Goal: Navigation & Orientation: Understand site structure

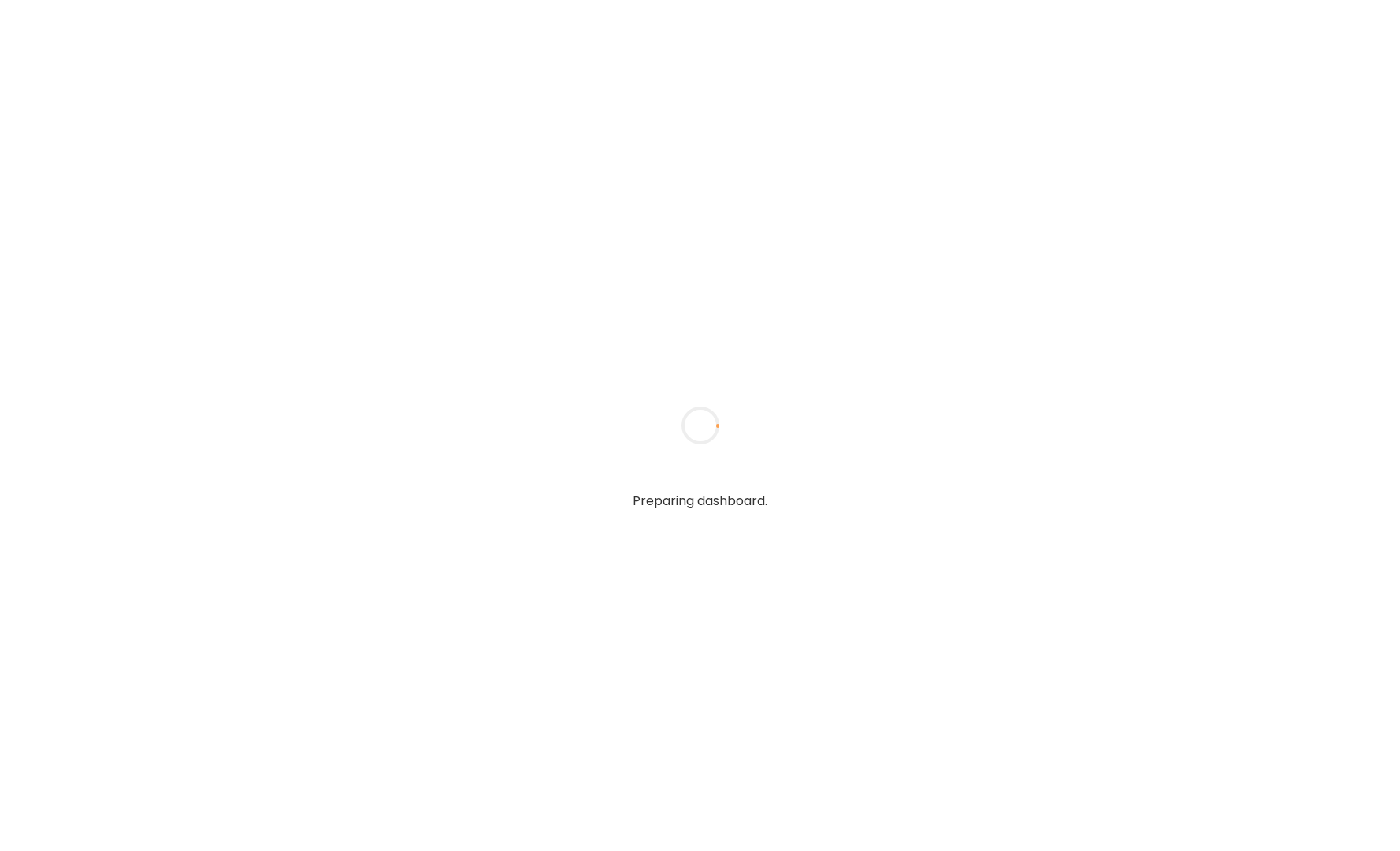
type textarea "**********"
type input "**********"
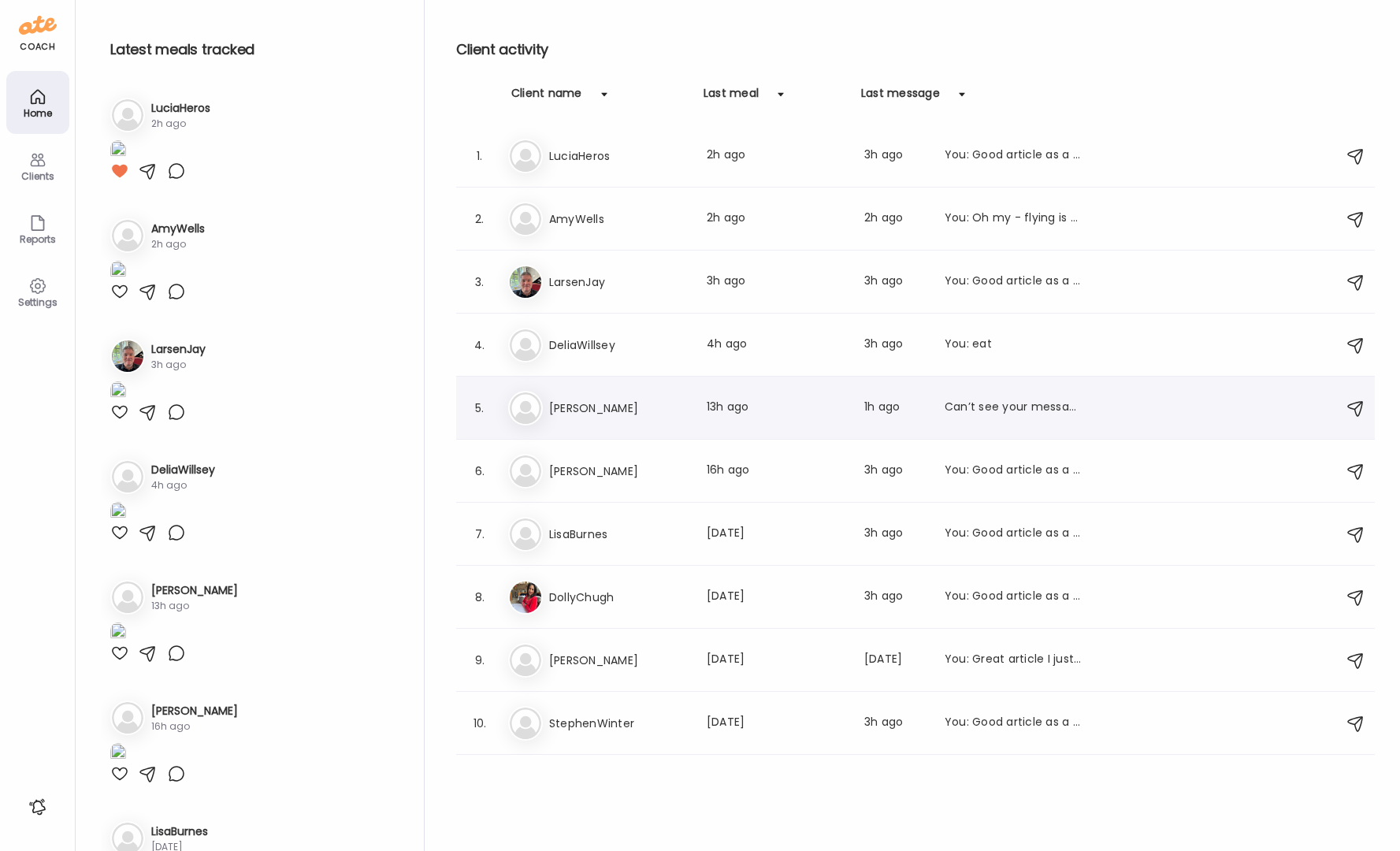
type input "**********"
click at [990, 406] on div "Can’t see your messages" at bounding box center [1014, 407] width 139 height 19
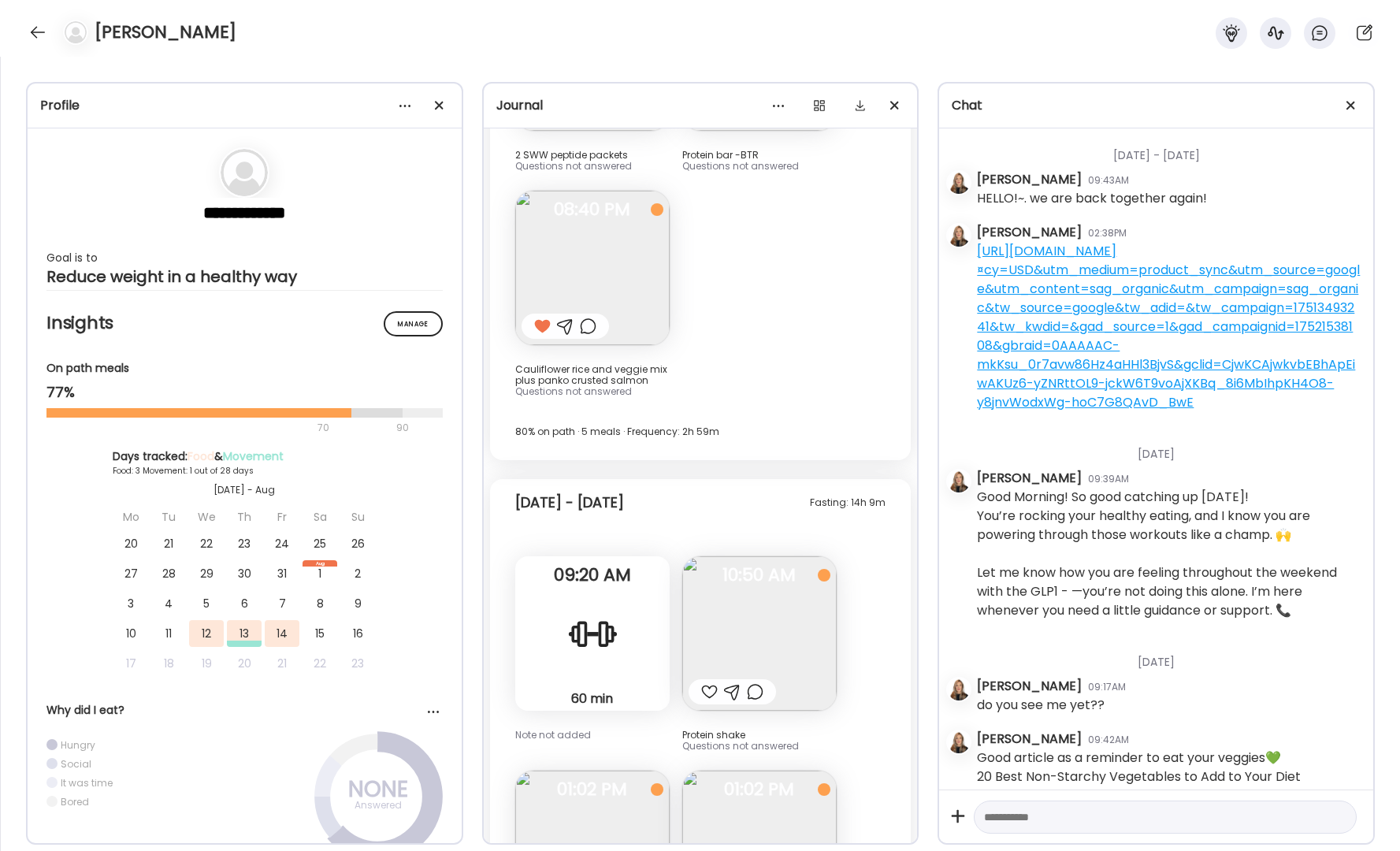
scroll to position [9069, 0]
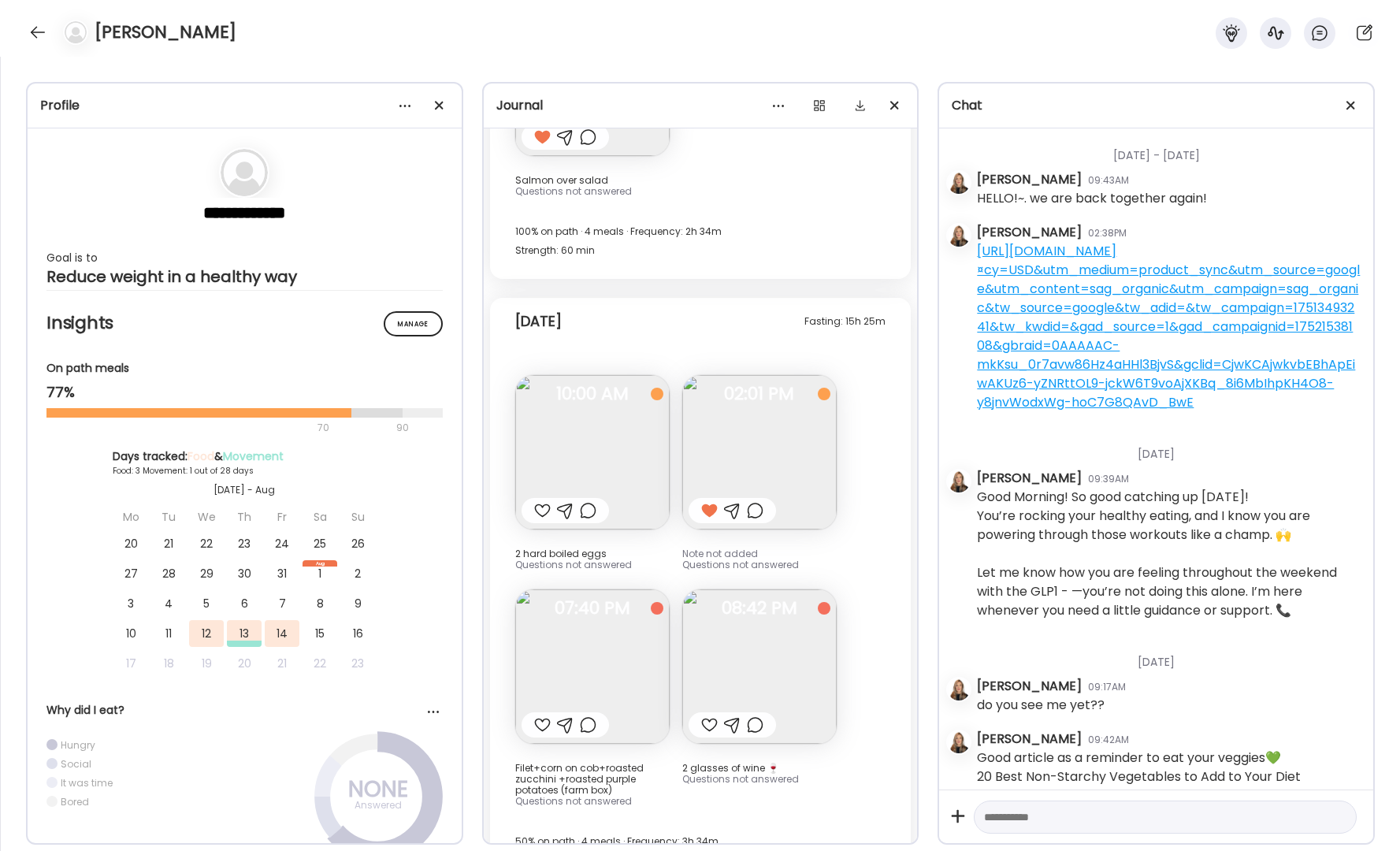
click at [233, 212] on section "**********" at bounding box center [244, 217] width 396 height 138
click at [399, 104] on div at bounding box center [405, 106] width 32 height 32
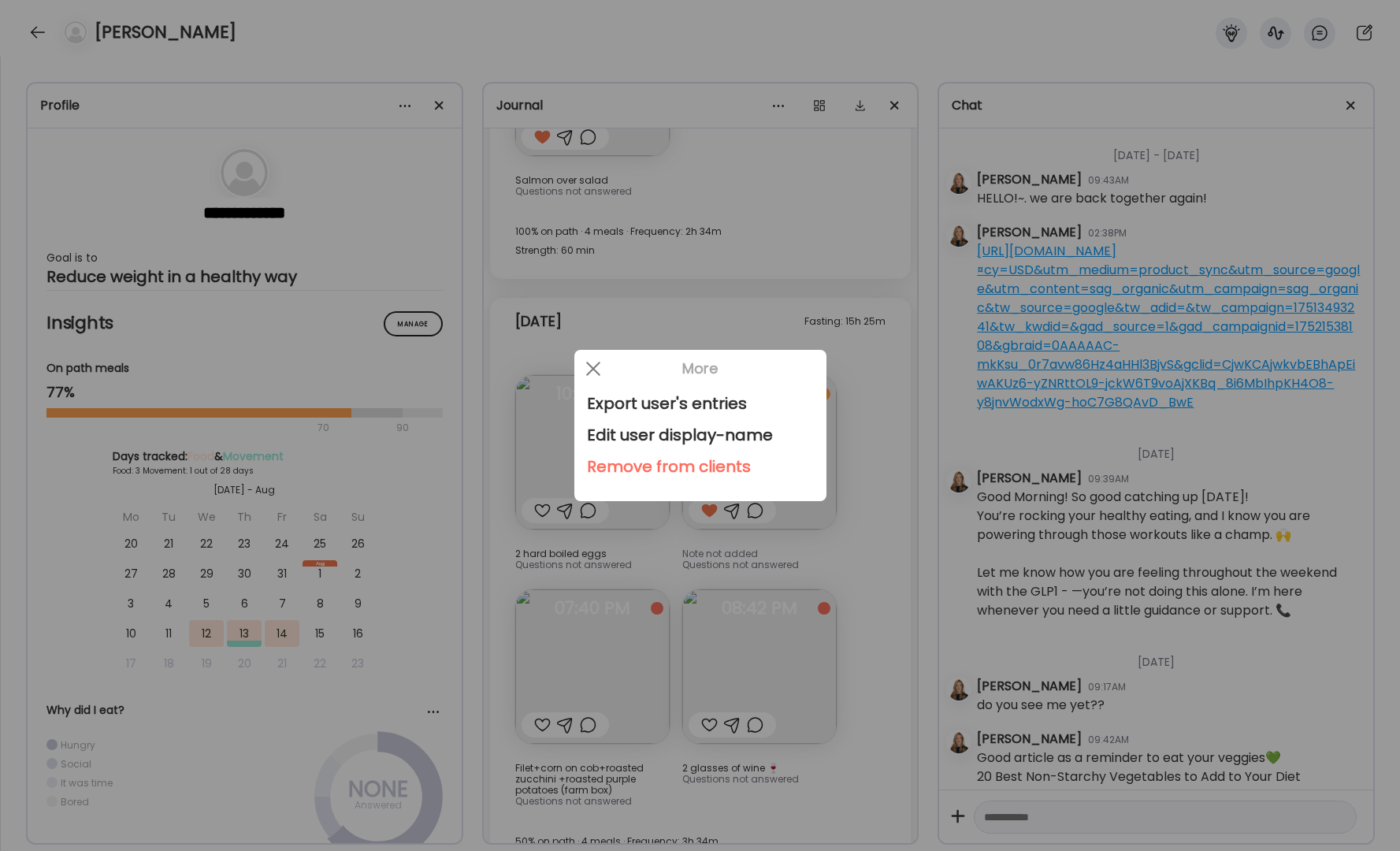
click at [253, 224] on div at bounding box center [700, 426] width 1400 height 851
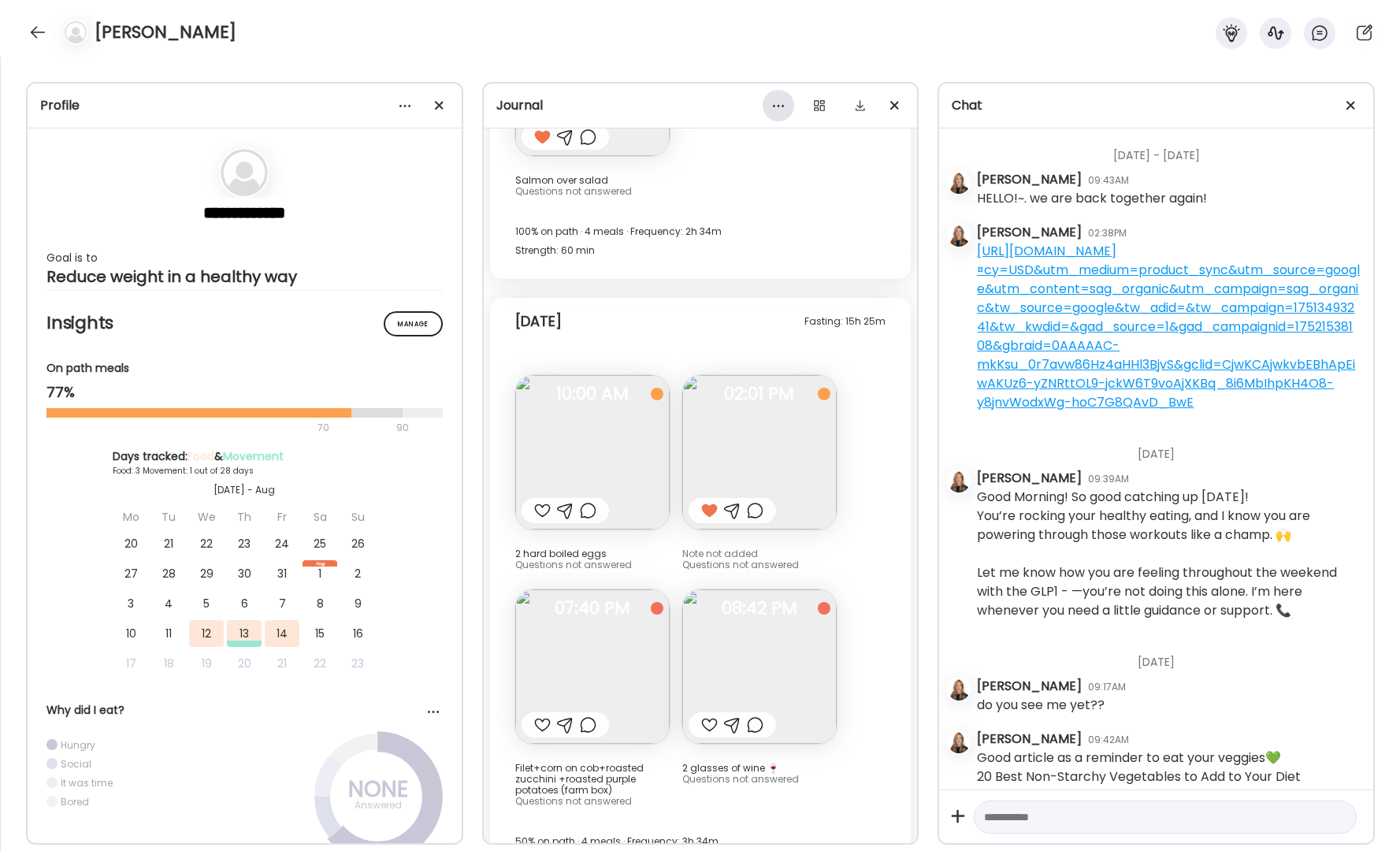
click at [780, 108] on div at bounding box center [778, 106] width 32 height 32
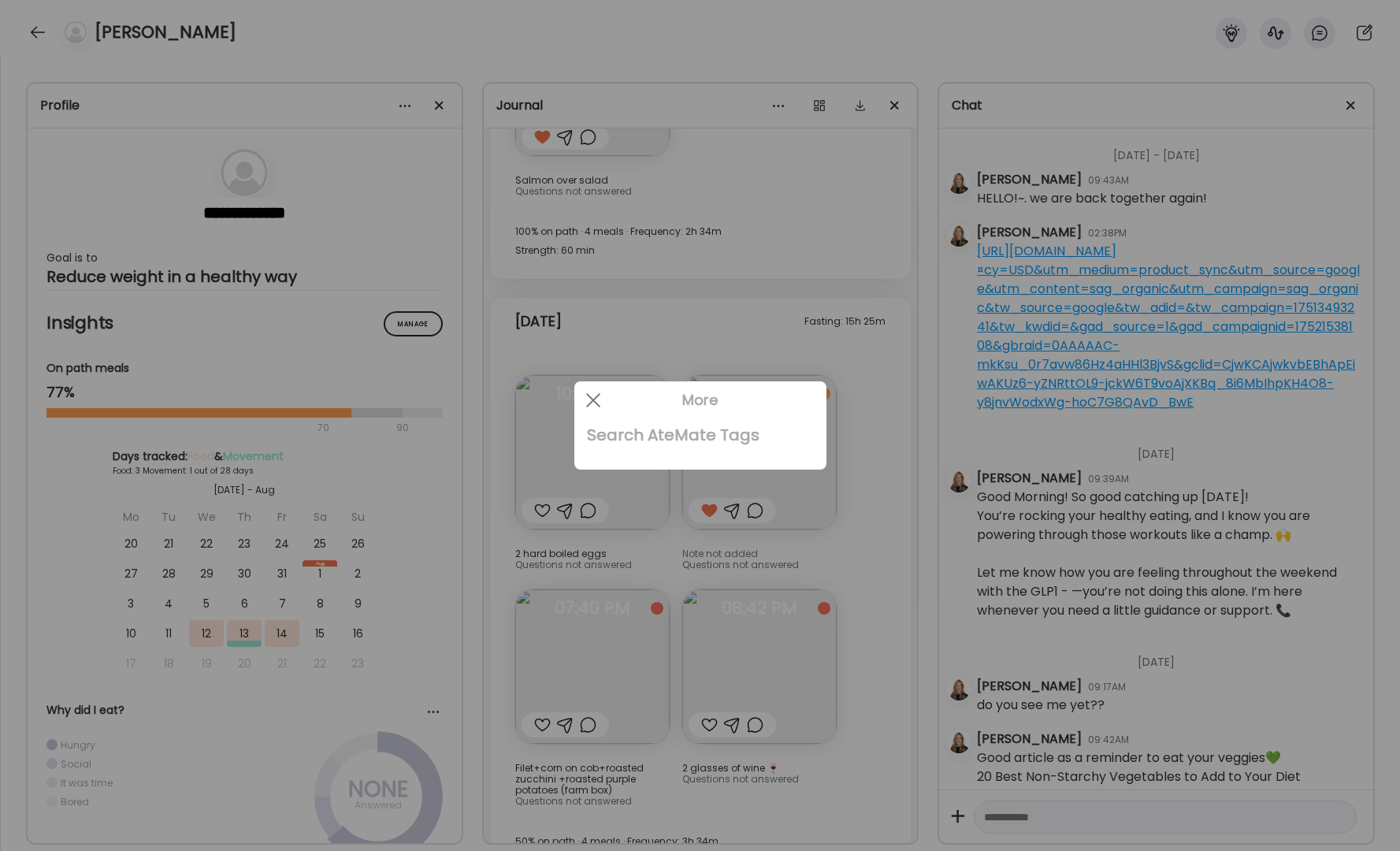
click at [676, 436] on div "Search AteMate Tags" at bounding box center [700, 435] width 227 height 32
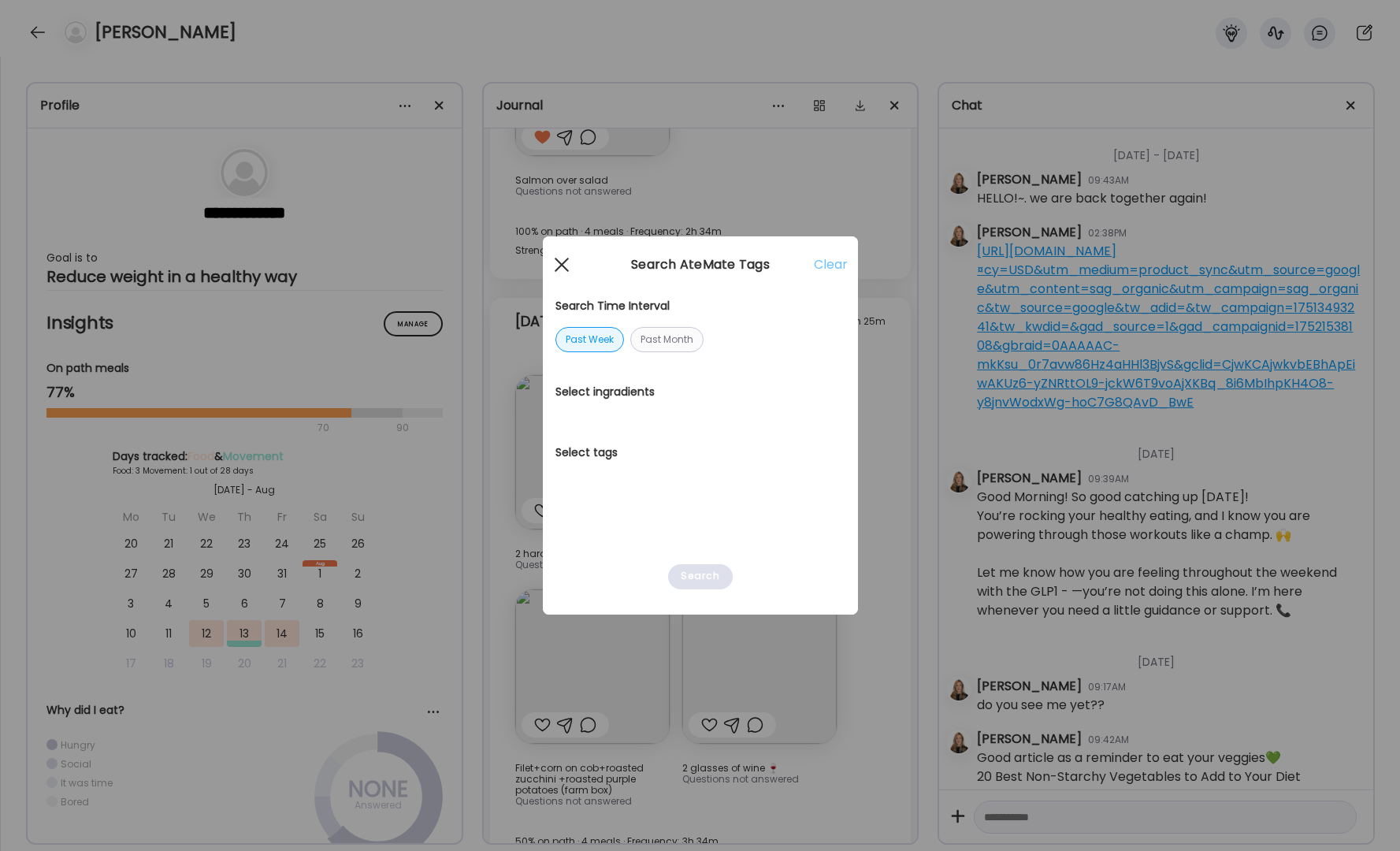
click at [561, 273] on div at bounding box center [561, 264] width 32 height 32
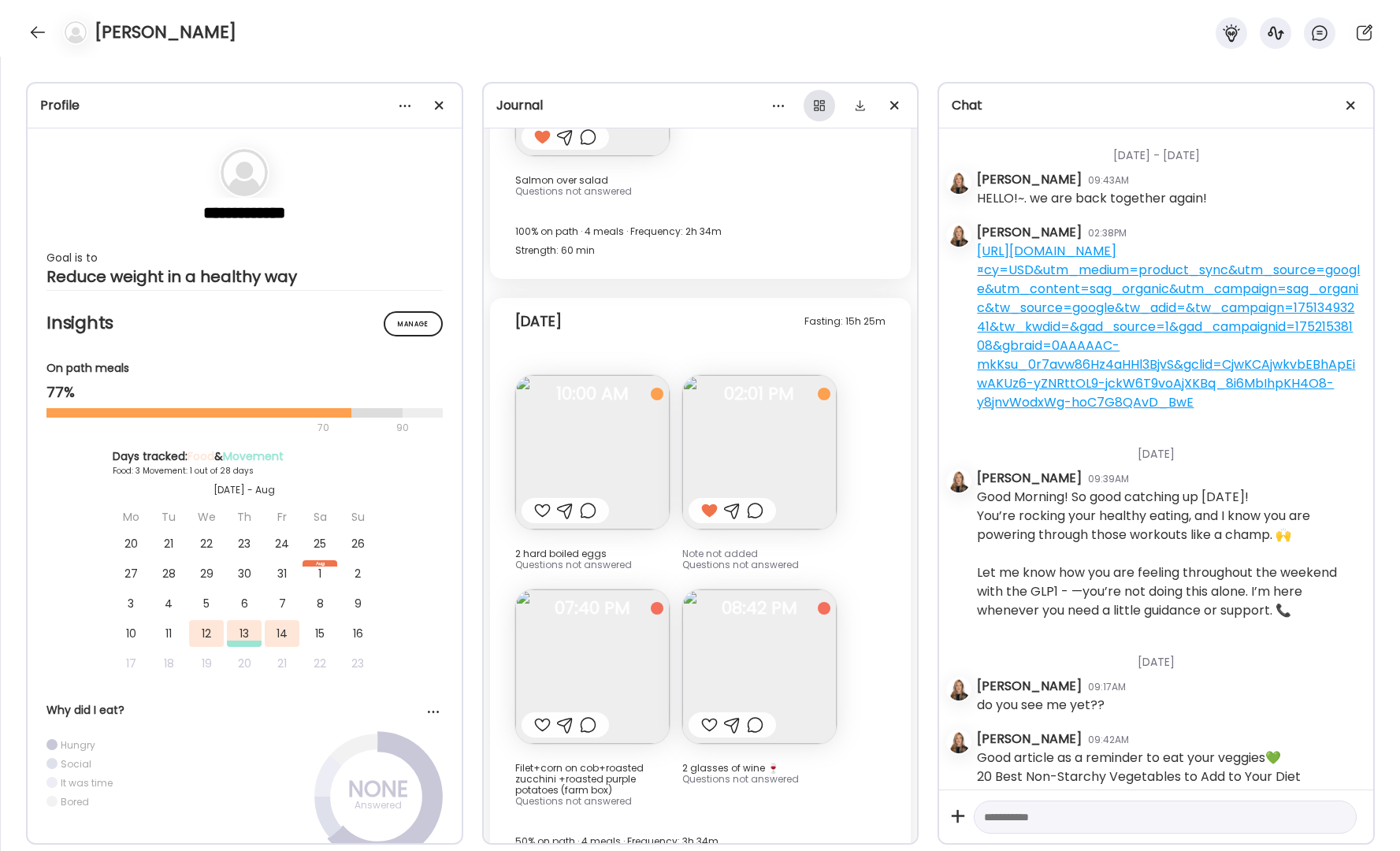
click at [829, 102] on div at bounding box center [819, 106] width 32 height 32
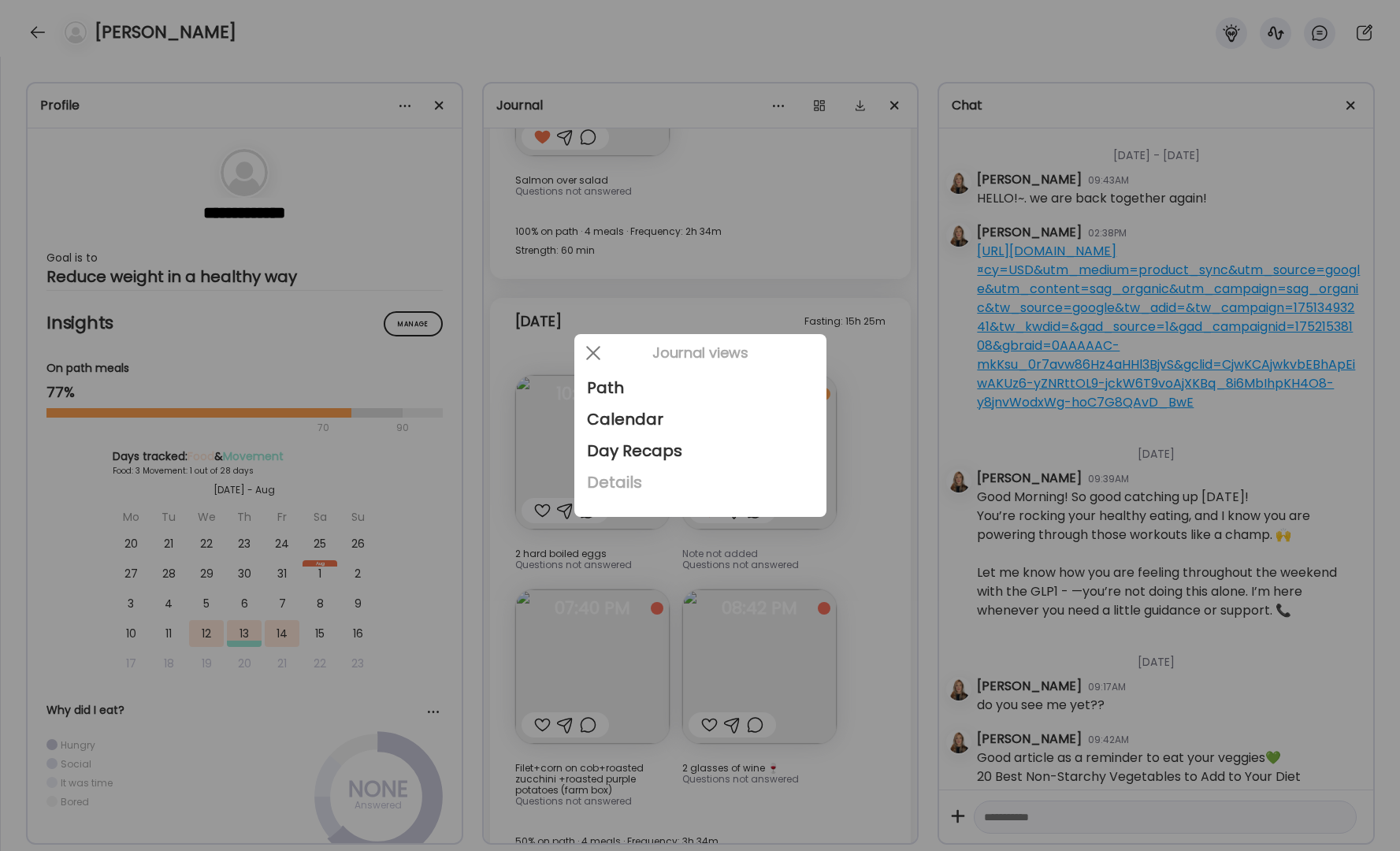
click at [620, 490] on div "Details" at bounding box center [700, 482] width 227 height 32
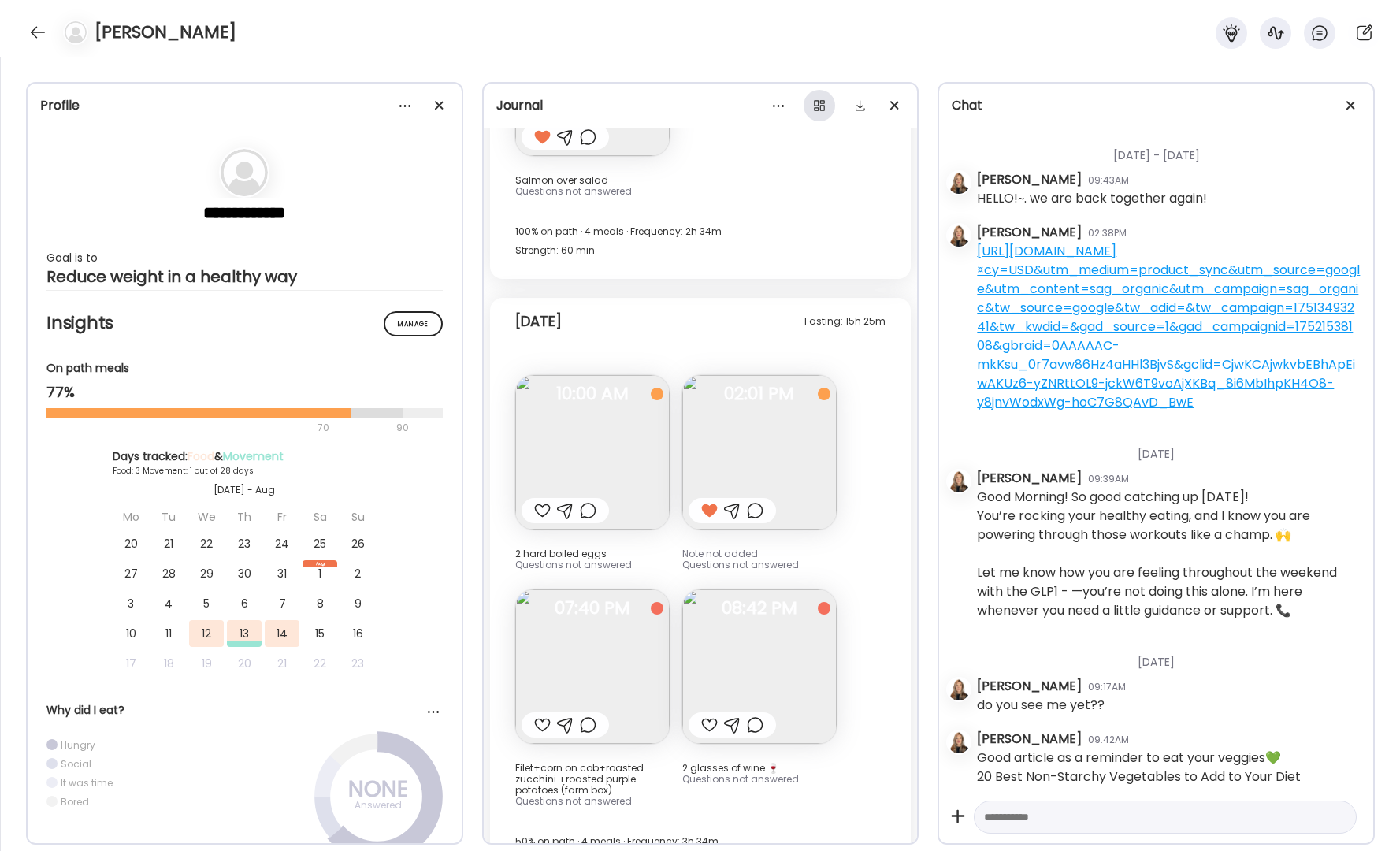
click at [812, 104] on div at bounding box center [819, 106] width 32 height 32
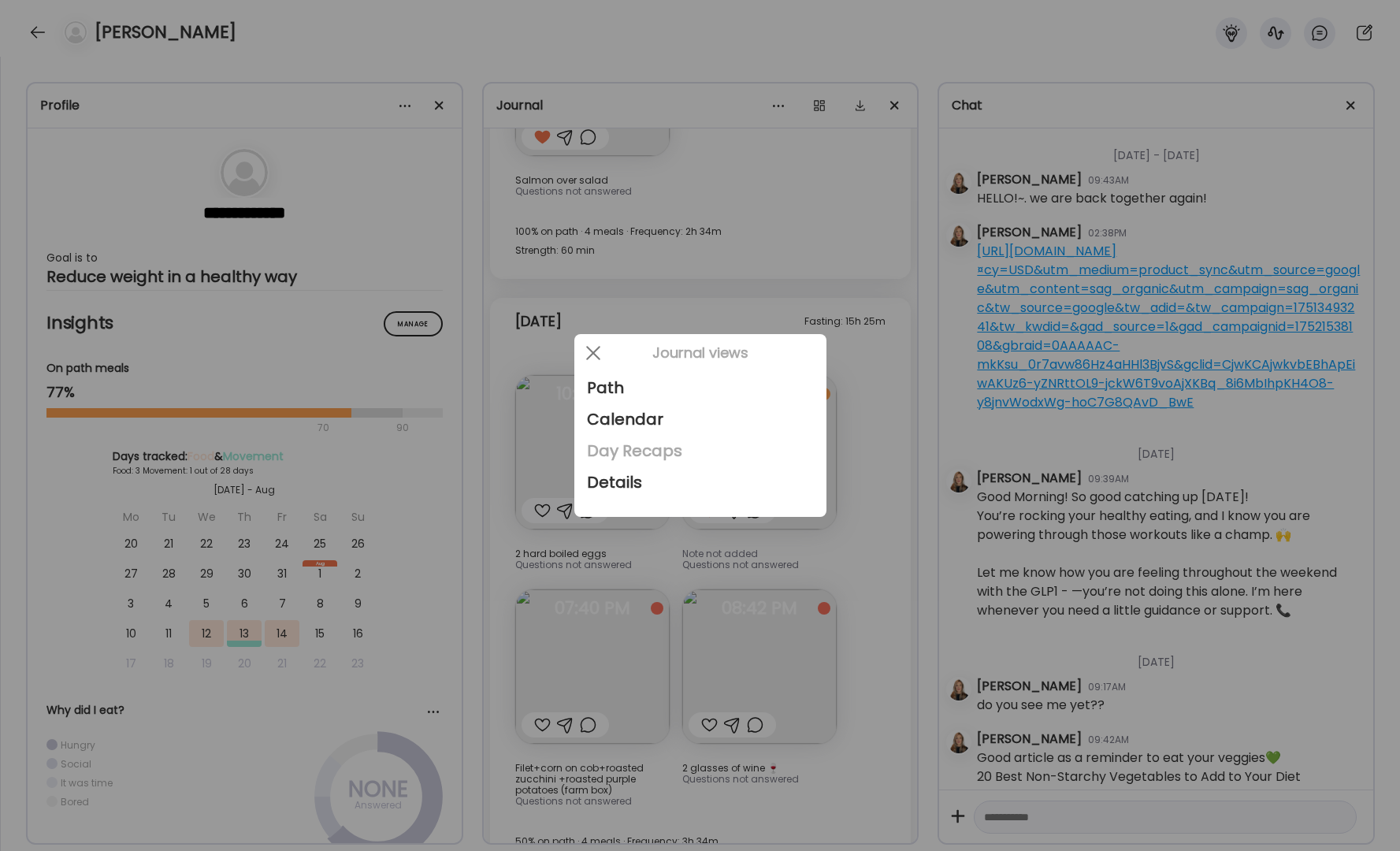
click at [633, 446] on div "Day Recaps" at bounding box center [700, 450] width 227 height 32
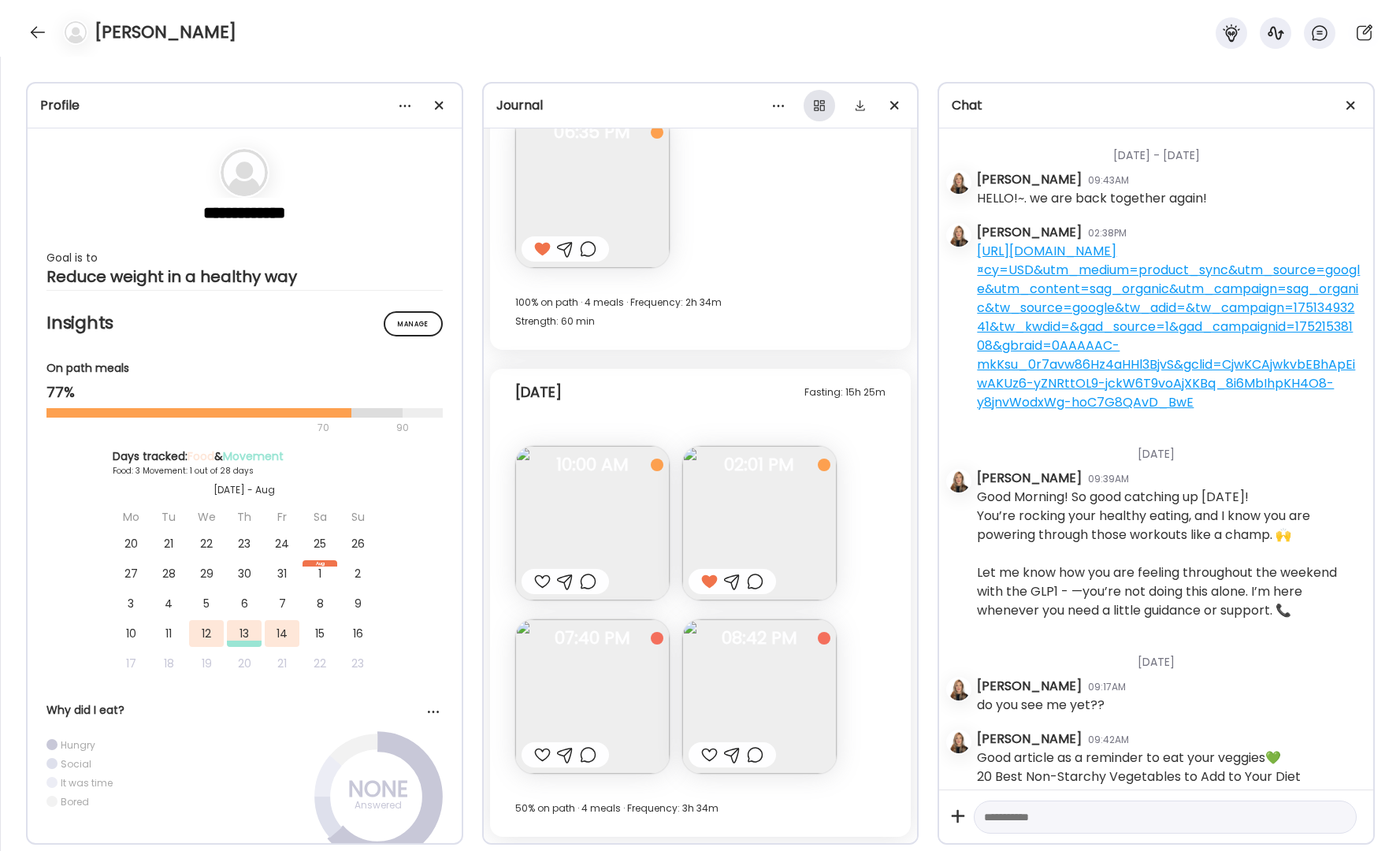
click at [820, 104] on div at bounding box center [819, 106] width 32 height 32
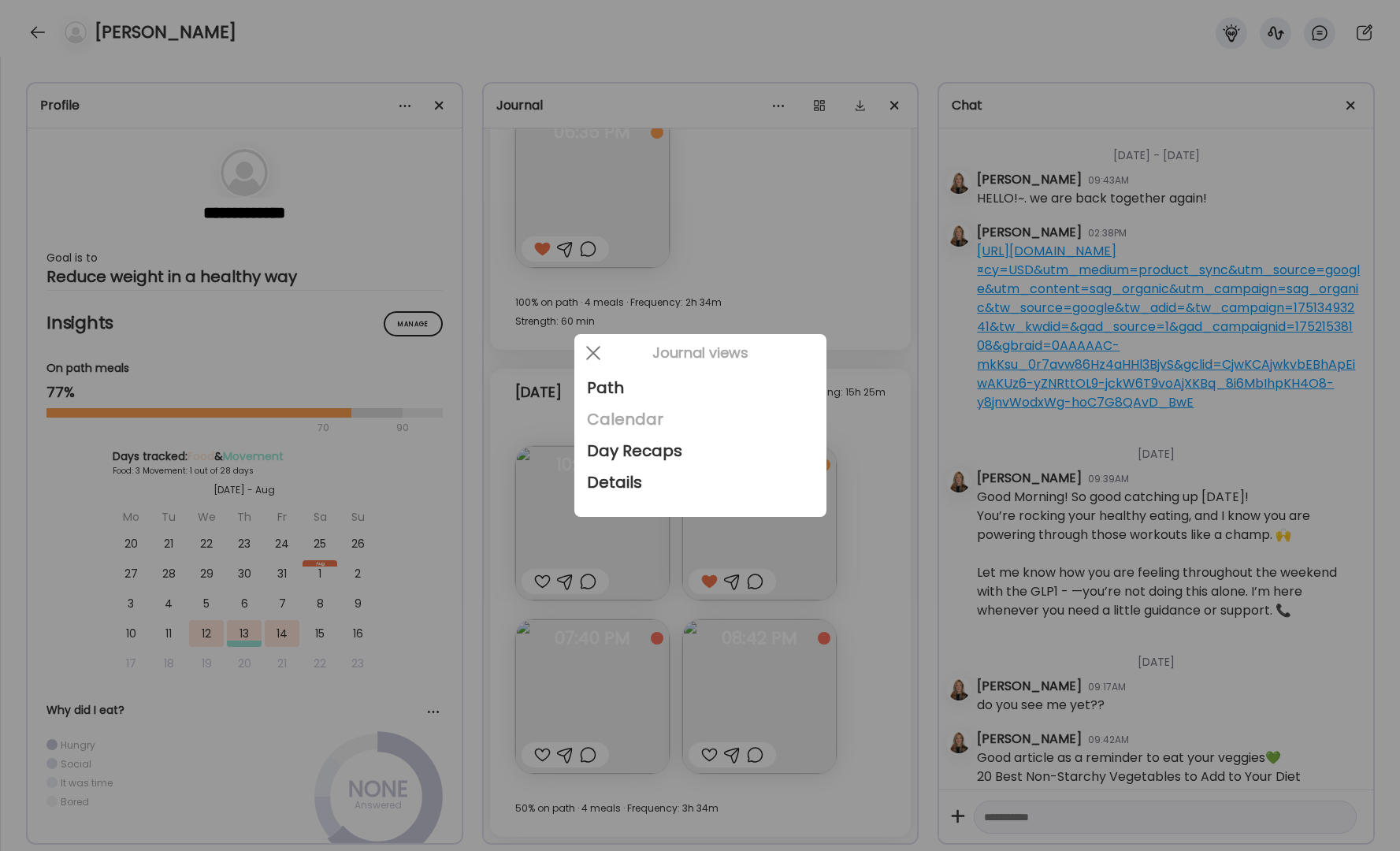
click at [669, 428] on div "Calendar" at bounding box center [700, 419] width 227 height 32
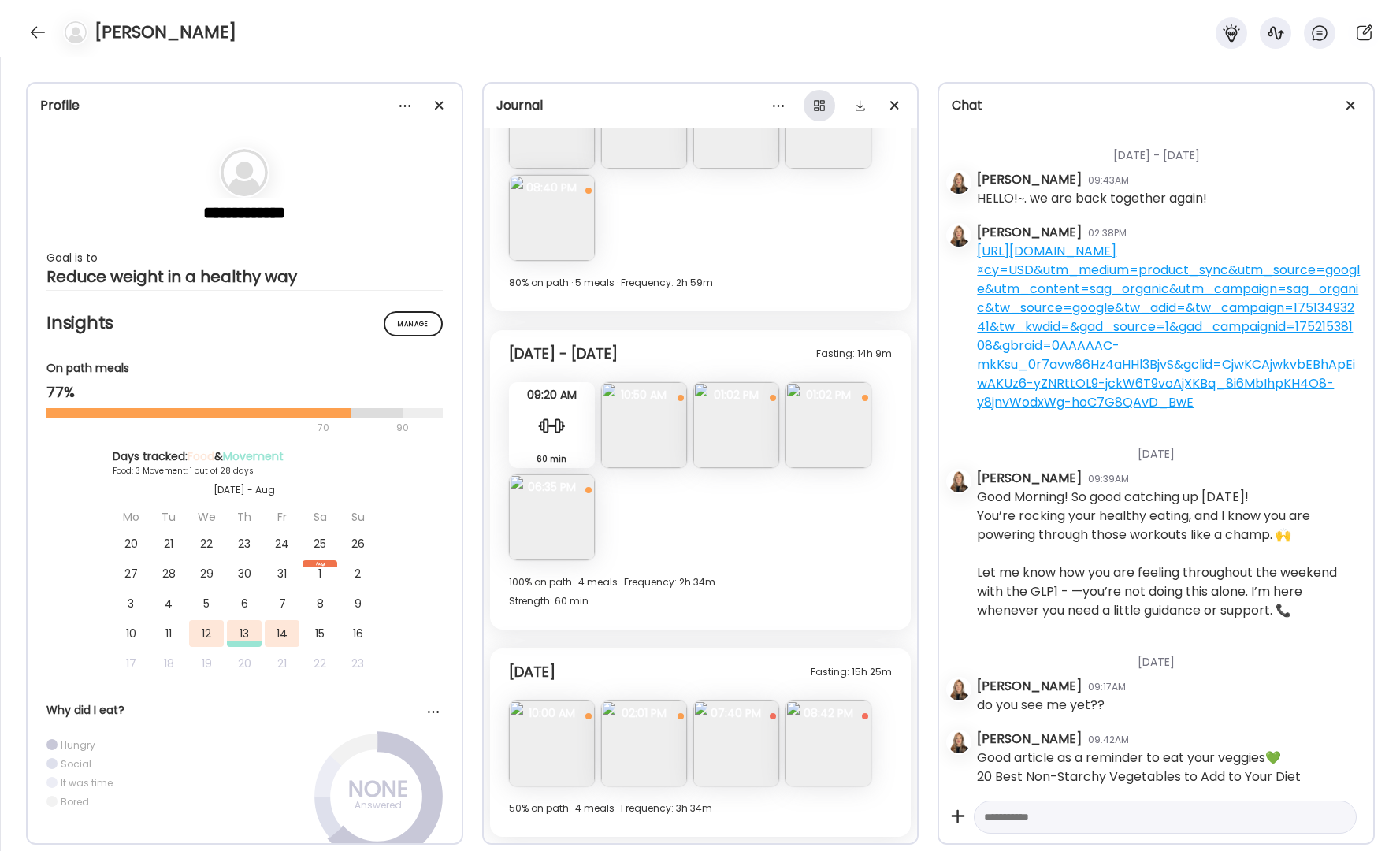
click at [820, 108] on div at bounding box center [819, 106] width 32 height 32
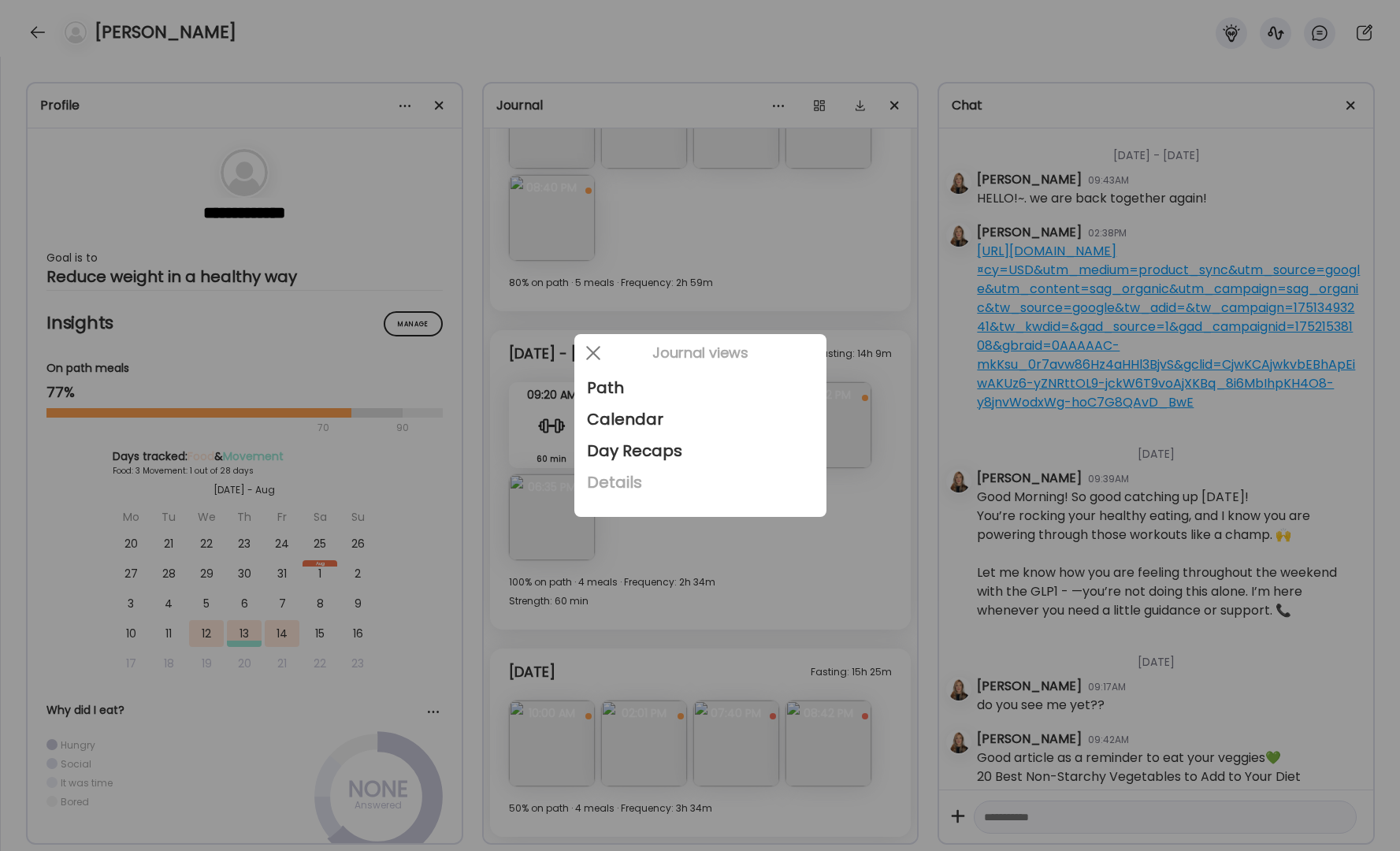
click at [631, 483] on div "Details" at bounding box center [700, 482] width 227 height 32
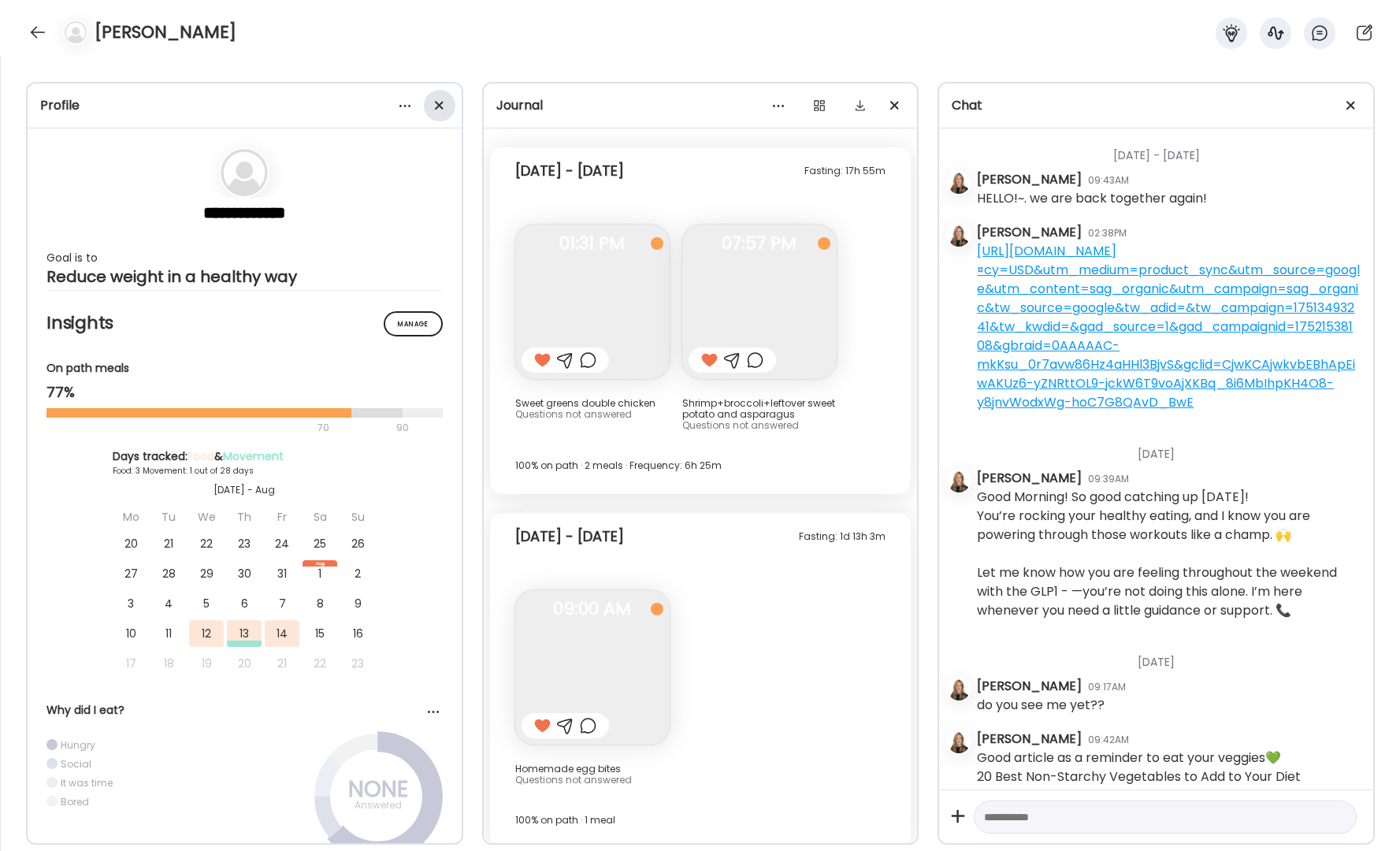
click at [434, 106] on div at bounding box center [439, 106] width 32 height 32
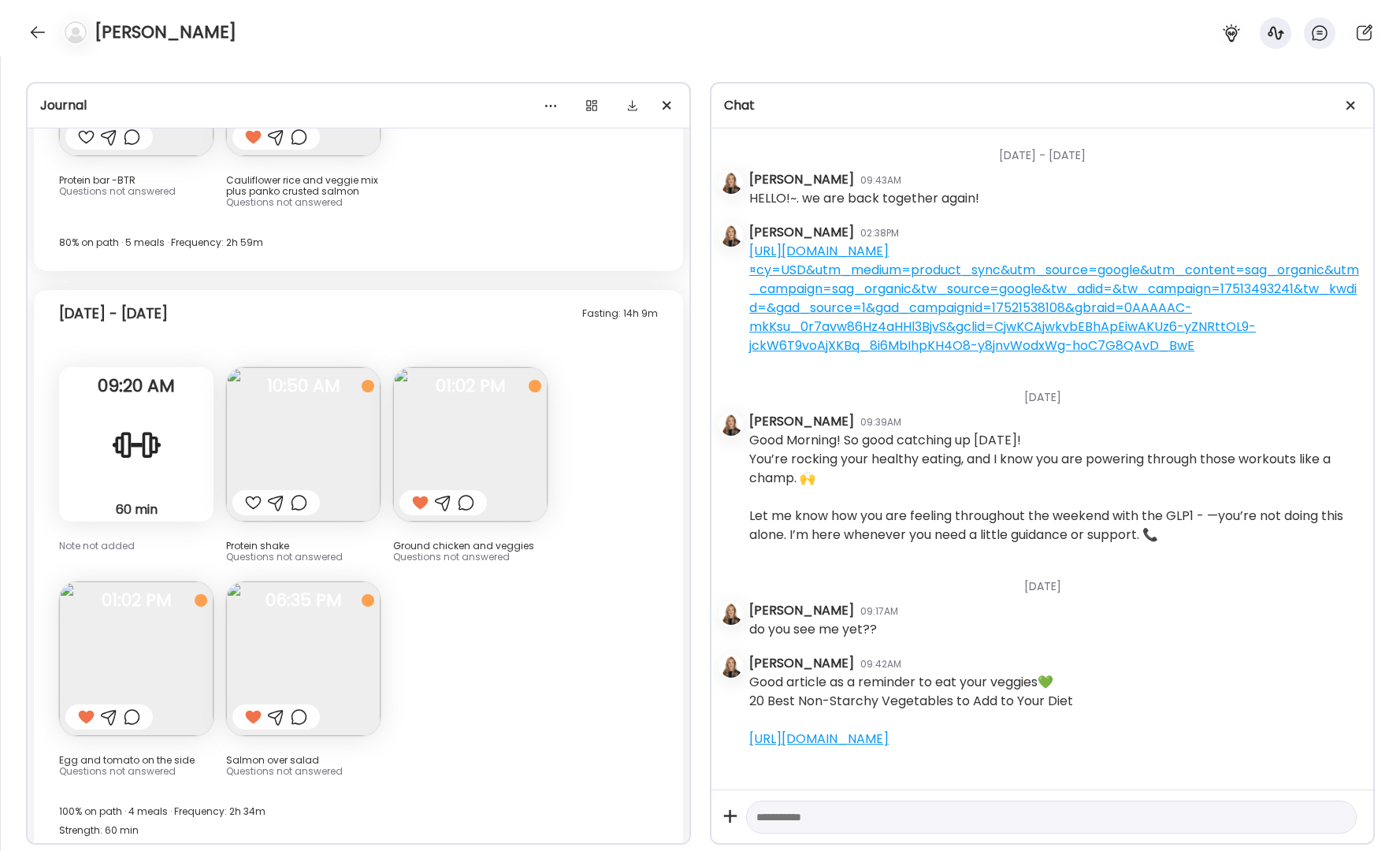
scroll to position [8191, 0]
